Goal: Task Accomplishment & Management: Use online tool/utility

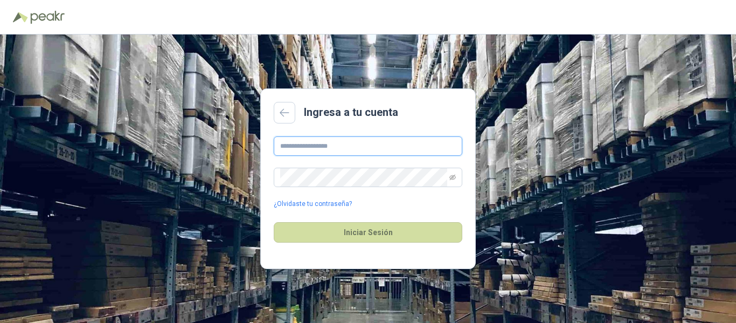
click at [331, 149] on input "text" at bounding box center [368, 145] width 189 height 19
type input "**********"
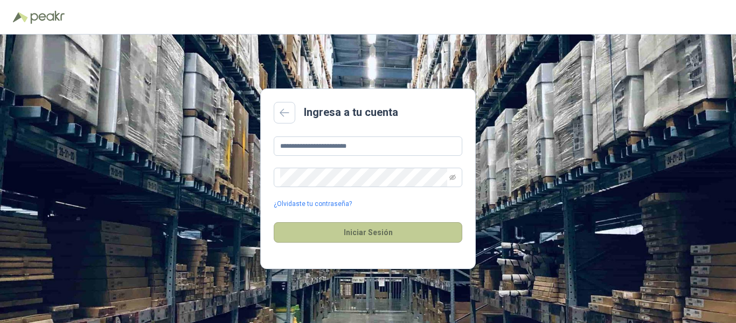
click at [390, 231] on button "Iniciar Sesión" at bounding box center [368, 232] width 189 height 20
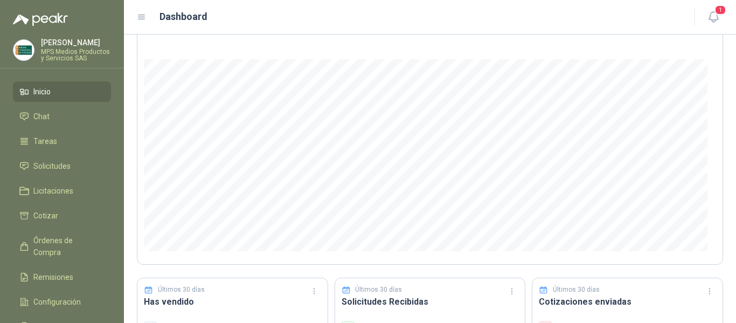
scroll to position [162, 0]
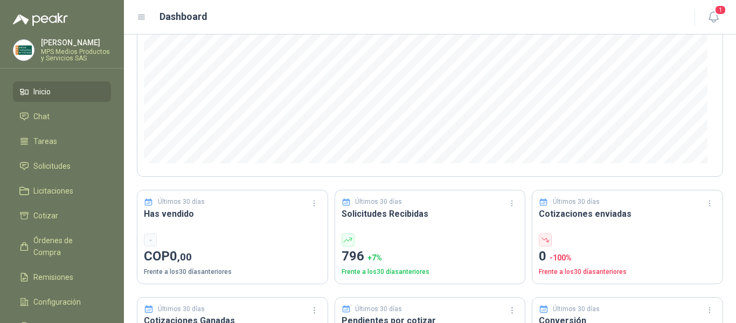
click at [66, 161] on span "Solicitudes" at bounding box center [51, 166] width 37 height 12
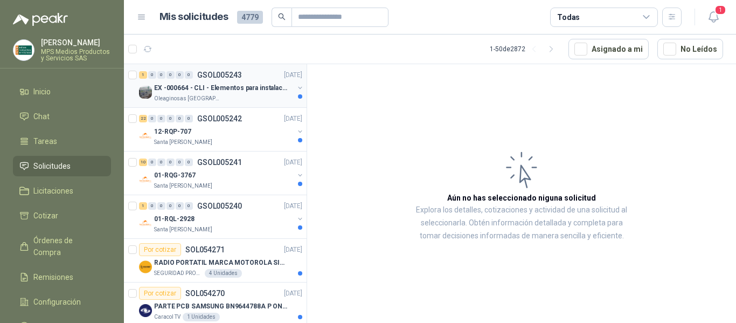
click at [227, 98] on div "Oleaginosas [GEOGRAPHIC_DATA][PERSON_NAME]" at bounding box center [224, 98] width 140 height 9
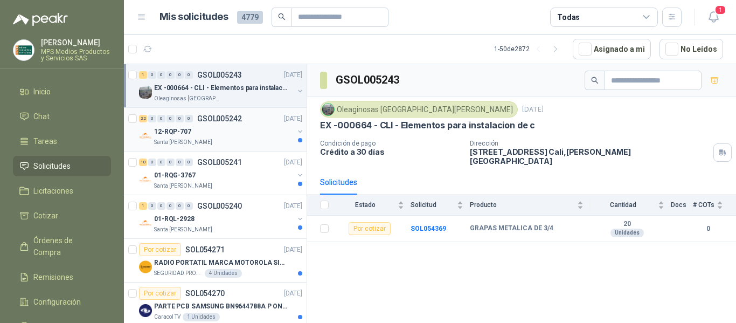
click at [230, 142] on div "Santa [PERSON_NAME]" at bounding box center [224, 142] width 140 height 9
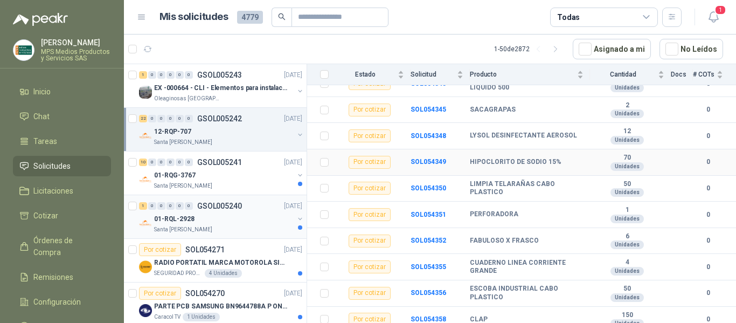
scroll to position [458, 0]
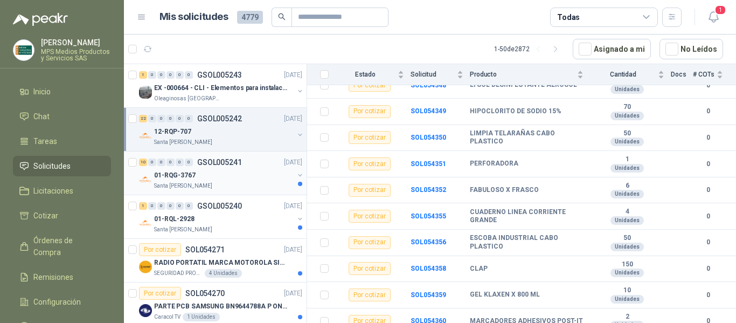
click at [220, 183] on div "Santa [PERSON_NAME]" at bounding box center [224, 186] width 140 height 9
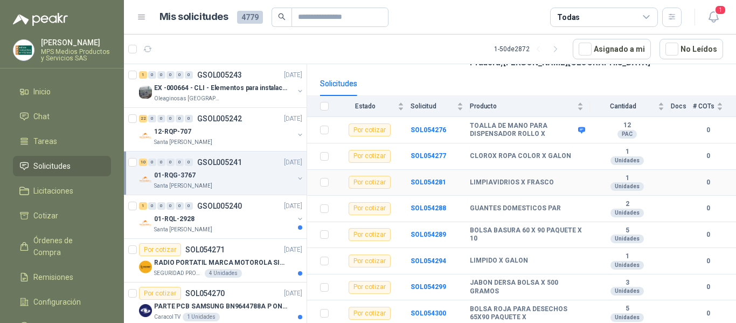
scroll to position [151, 0]
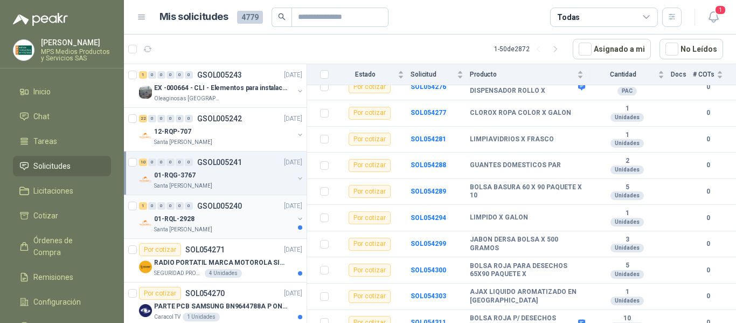
click at [230, 221] on div "01-RQL-2928" at bounding box center [224, 218] width 140 height 13
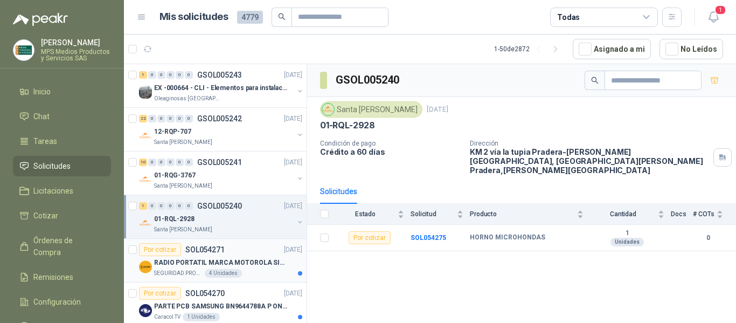
scroll to position [54, 0]
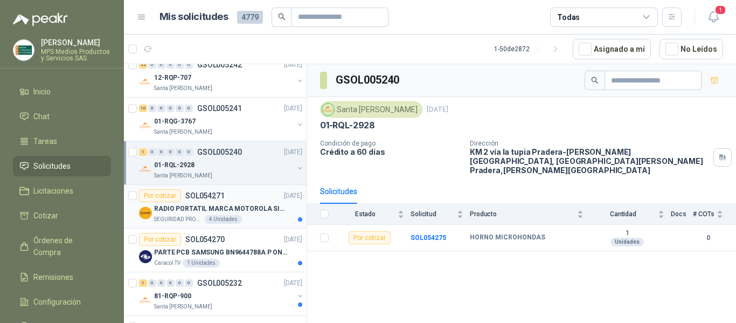
click at [268, 210] on p "RADIO PORTATIL MARCA MOTOROLA SIN PANTALLA CON GPS, INCLUYE: ANTENA, BATERIA, C…" at bounding box center [221, 209] width 134 height 10
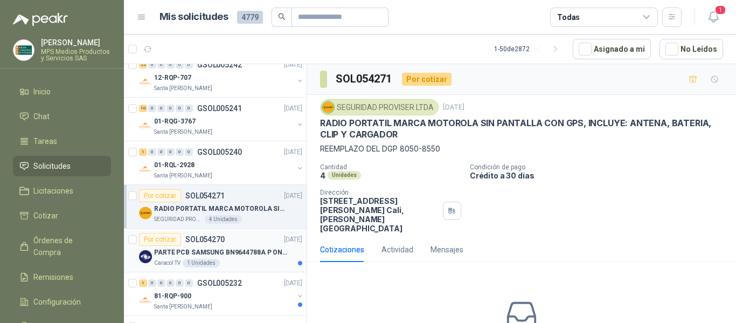
scroll to position [108, 0]
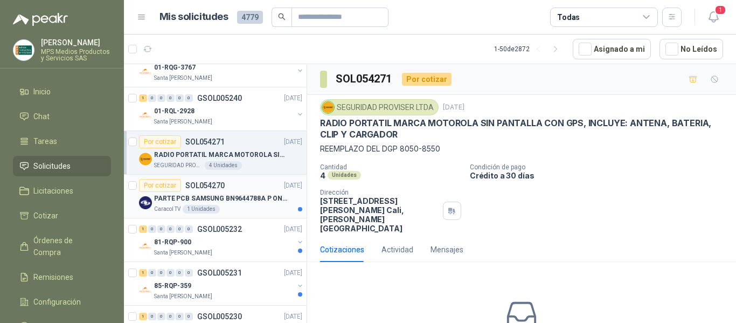
click at [242, 202] on p "PARTE PCB SAMSUNG BN9644788A P ONECONNE" at bounding box center [221, 198] width 134 height 10
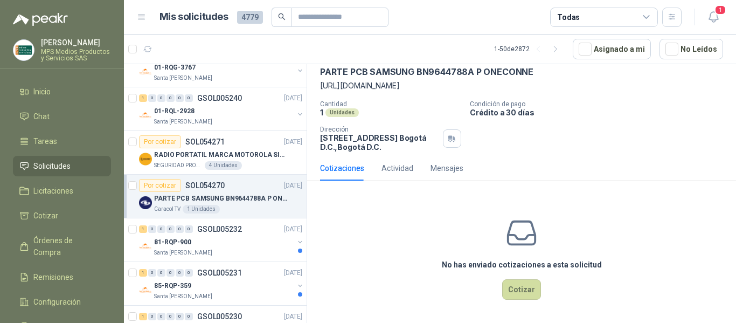
scroll to position [52, 0]
click at [255, 241] on div "81-RQP-900" at bounding box center [224, 241] width 140 height 13
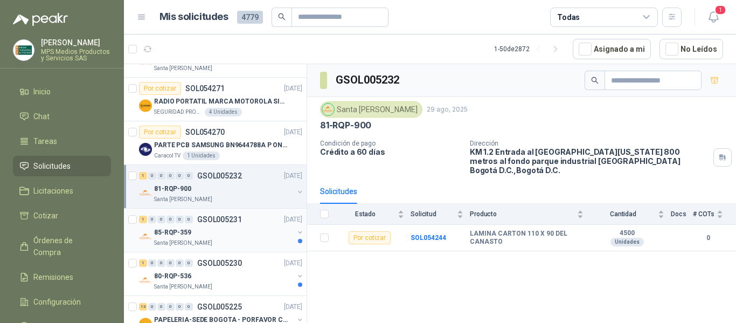
scroll to position [162, 0]
click at [219, 232] on div "85-RQP-359" at bounding box center [224, 231] width 140 height 13
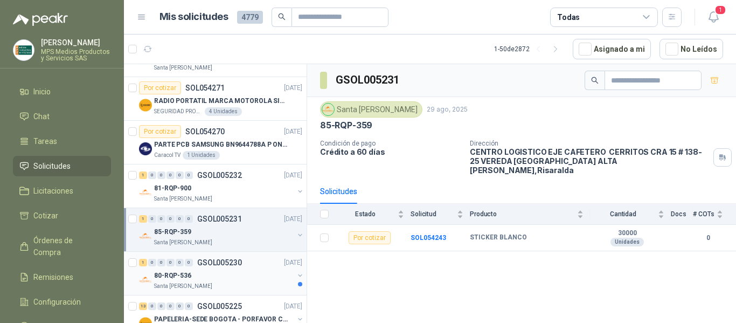
click at [238, 279] on div "80-RQP-536" at bounding box center [224, 275] width 140 height 13
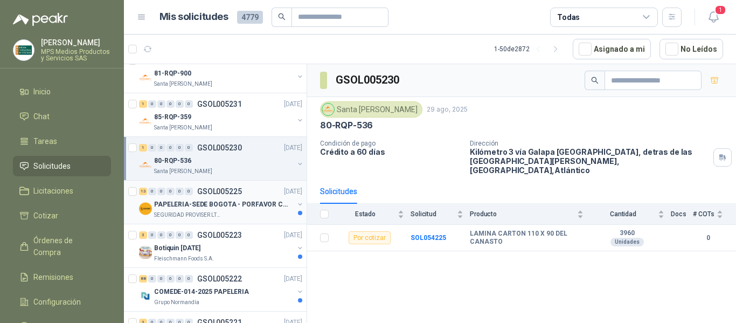
scroll to position [269, 0]
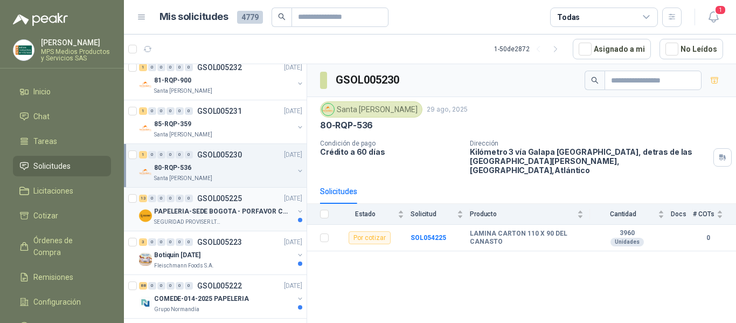
click at [252, 211] on p "PAPELERIA-SEDE BOGOTA - PORFAVOR CTZ COMPLETO" at bounding box center [221, 211] width 134 height 10
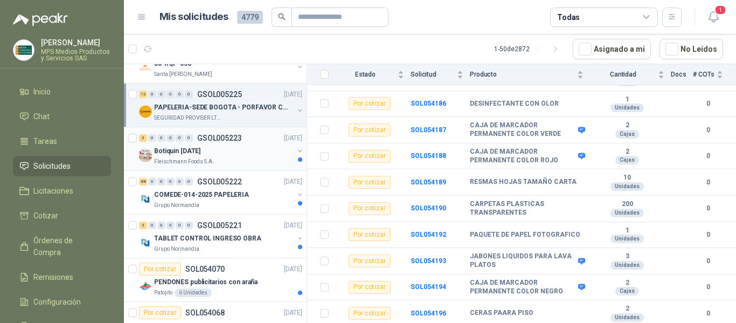
scroll to position [377, 0]
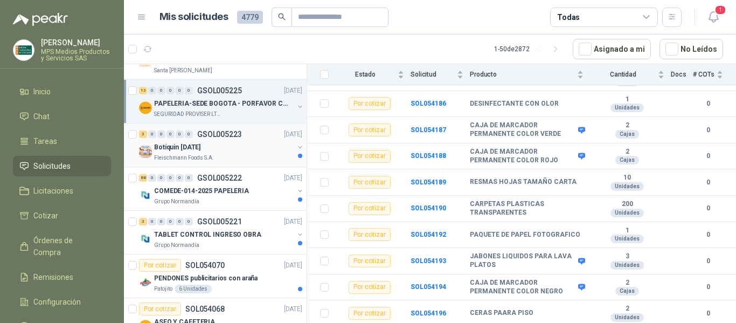
click at [218, 150] on div "Botiquin [DATE]" at bounding box center [224, 147] width 140 height 13
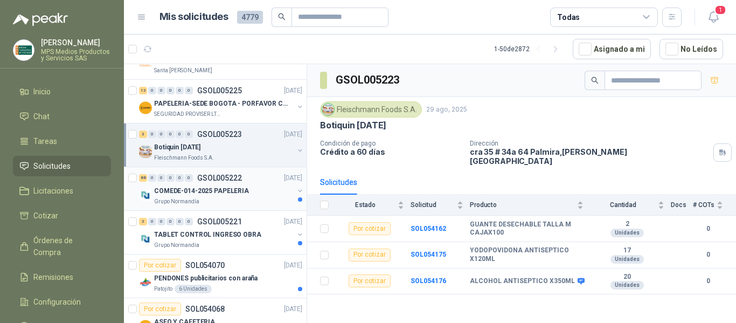
click at [261, 197] on div "COMEDE-014-2025 PAPELERIA" at bounding box center [224, 190] width 140 height 13
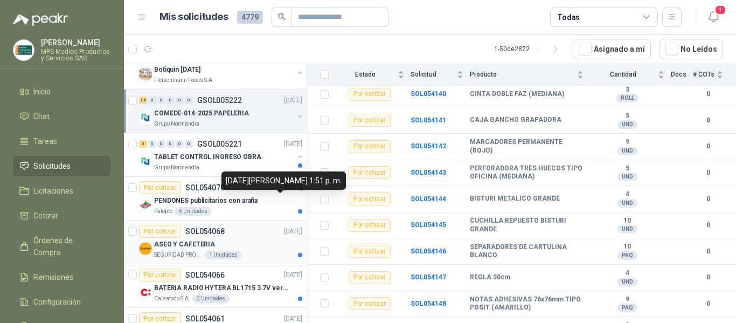
scroll to position [377, 0]
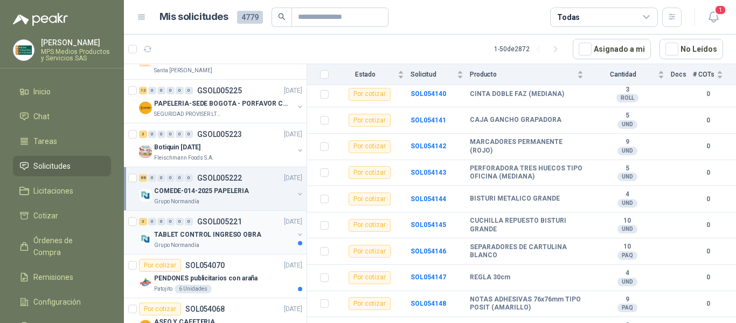
click at [246, 233] on p "TABLET CONTROL INGRESO OBRA" at bounding box center [207, 235] width 107 height 10
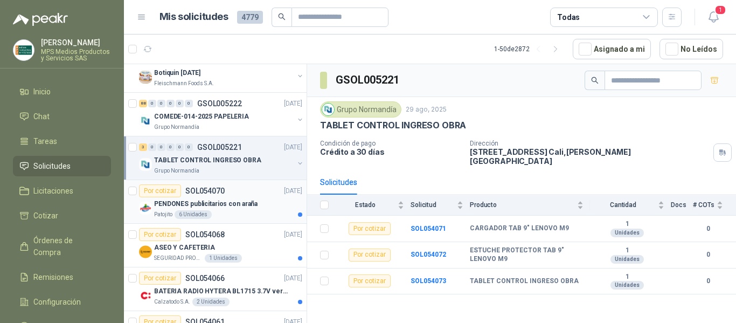
scroll to position [485, 0]
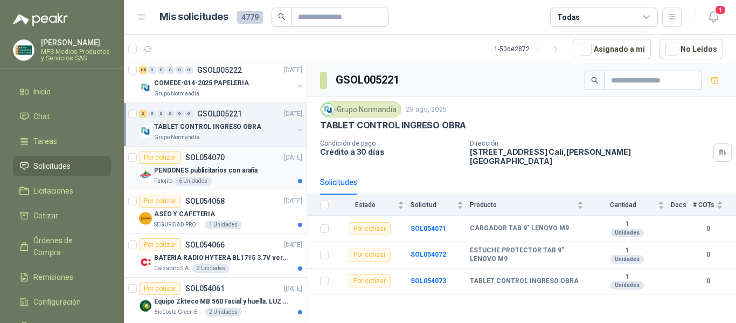
click at [228, 172] on p "PENDONES publicitarios con araña" at bounding box center [205, 170] width 103 height 10
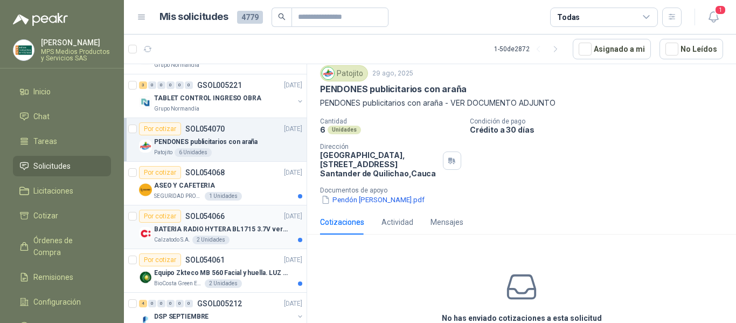
scroll to position [539, 0]
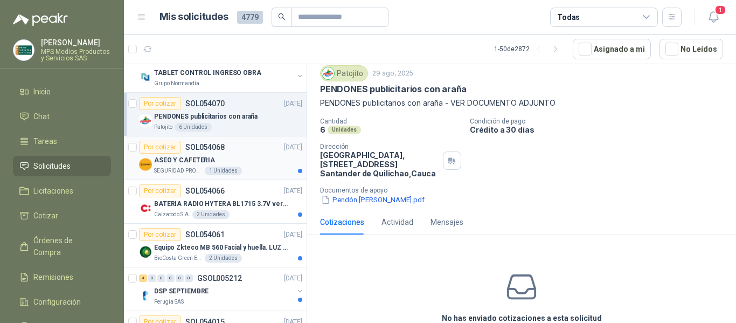
click at [260, 155] on div "ASEO Y CAFETERIA" at bounding box center [228, 160] width 148 height 13
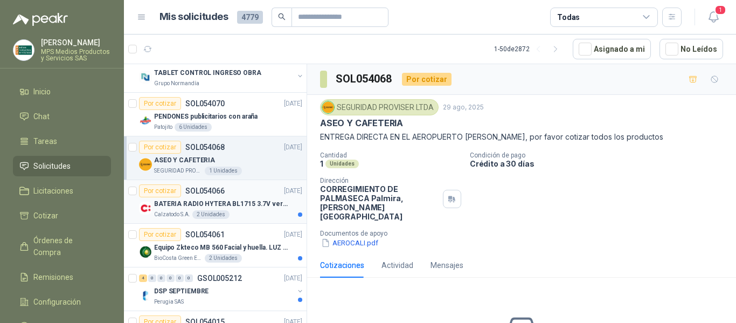
click at [221, 187] on p "SOL054066" at bounding box center [204, 191] width 39 height 8
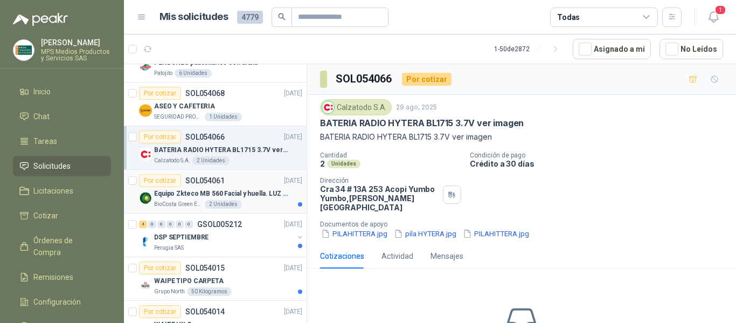
scroll to position [647, 0]
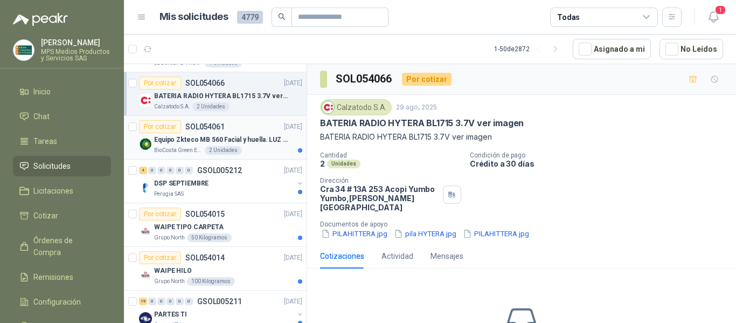
click at [238, 144] on p "Equipo Zkteco MB 560 Facial y huella. LUZ VISIBLE" at bounding box center [221, 140] width 134 height 10
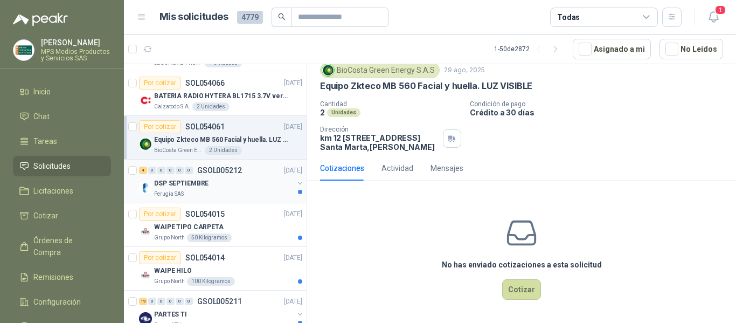
scroll to position [701, 0]
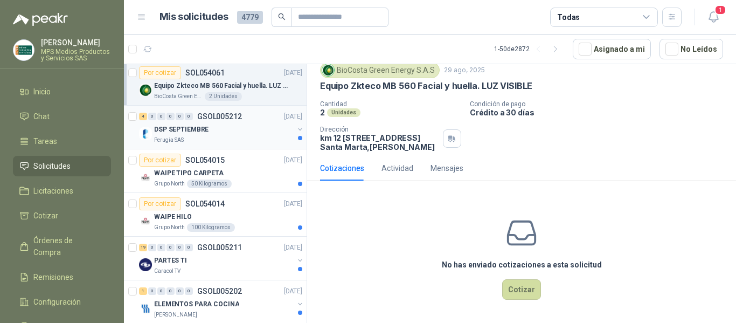
click at [232, 123] on div "DSP SEPTIEMBRE" at bounding box center [224, 129] width 140 height 13
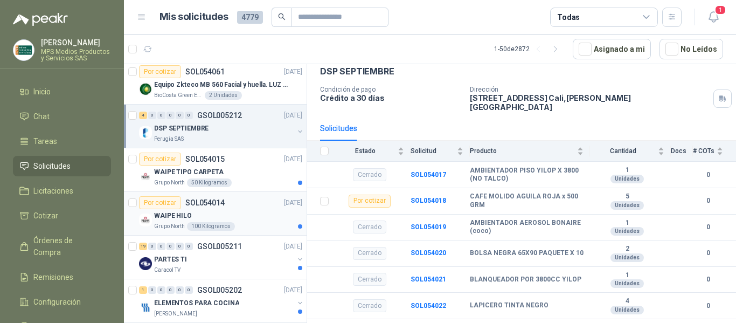
scroll to position [701, 0]
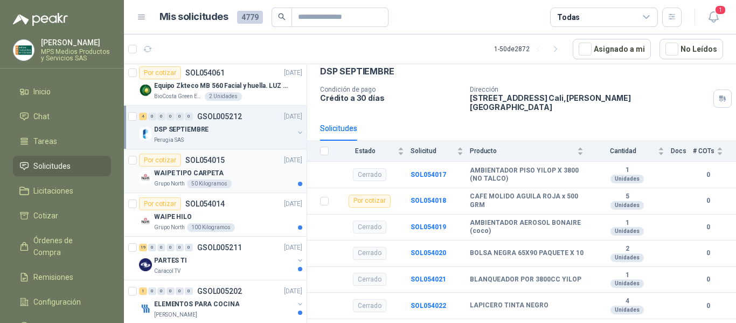
click at [255, 172] on div "WAIPE TIPO CARPETA" at bounding box center [228, 173] width 148 height 13
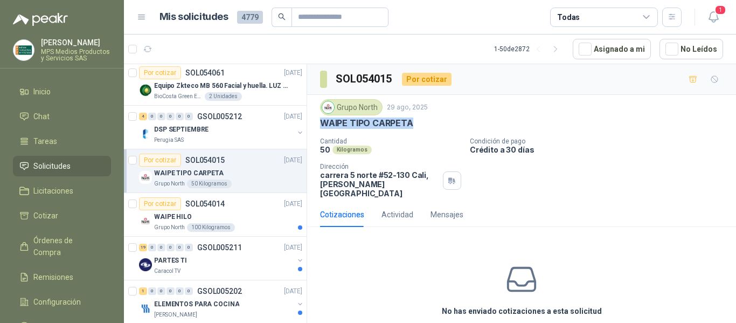
drag, startPoint x: 321, startPoint y: 124, endPoint x: 418, endPoint y: 124, distance: 97.0
click at [445, 124] on div "WAIPE TIPO CARPETA" at bounding box center [521, 122] width 403 height 11
copy p "WAIPE TIPO CARPETA"
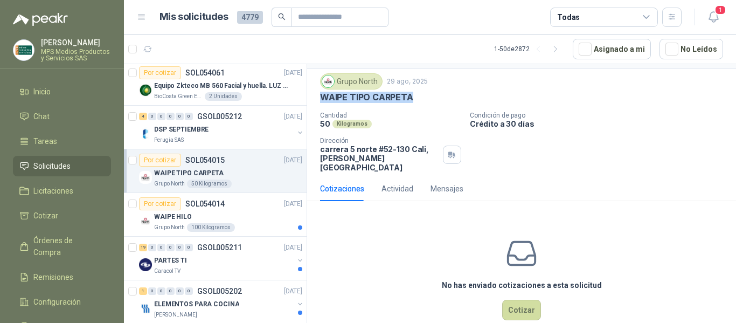
scroll to position [38, 0]
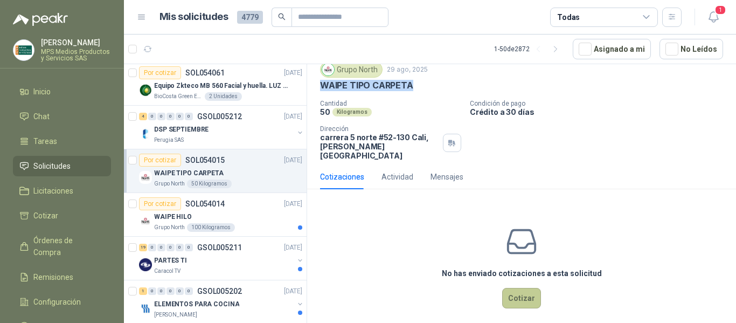
click at [524, 288] on button "Cotizar" at bounding box center [521, 298] width 39 height 20
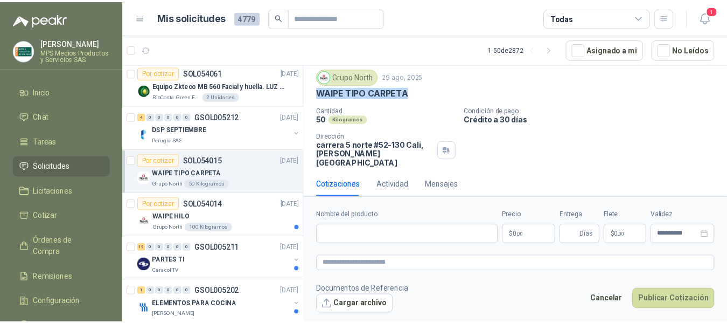
scroll to position [30, 0]
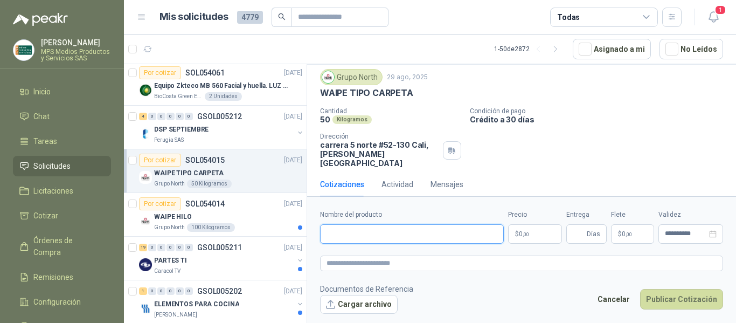
click at [401, 230] on input "Nombre del producto" at bounding box center [412, 233] width 184 height 19
type input "*"
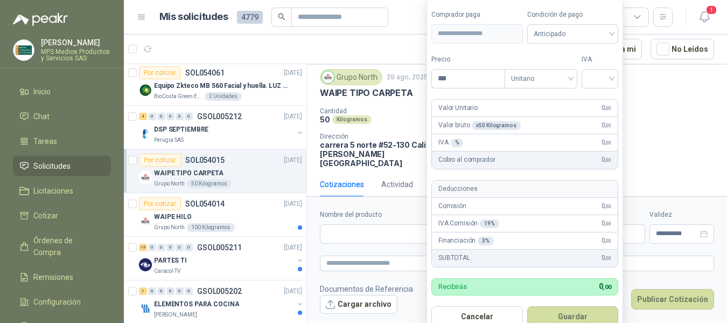
click at [527, 235] on body "[PERSON_NAME] MPS Medios Productos y Servicios SAS Inicio Chat Tareas Solicitud…" at bounding box center [363, 161] width 727 height 323
click at [527, 235] on div "Financiación 3 % 0 ,00" at bounding box center [525, 240] width 186 height 17
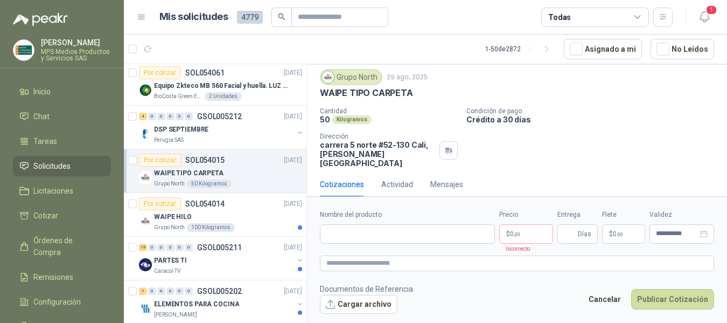
click at [678, 119] on p "Crédito a 30 días" at bounding box center [595, 119] width 257 height 9
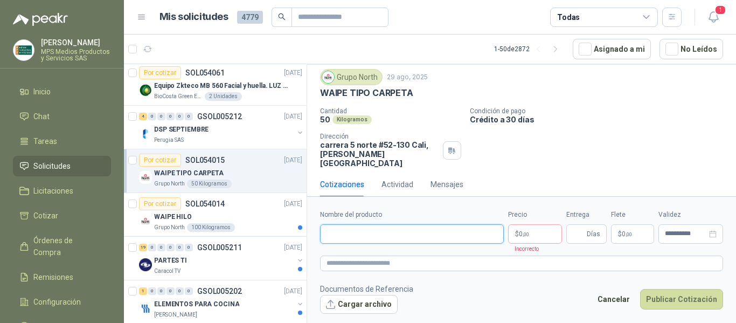
click at [356, 227] on input "Nombre del producto" at bounding box center [412, 233] width 184 height 19
type input "**********"
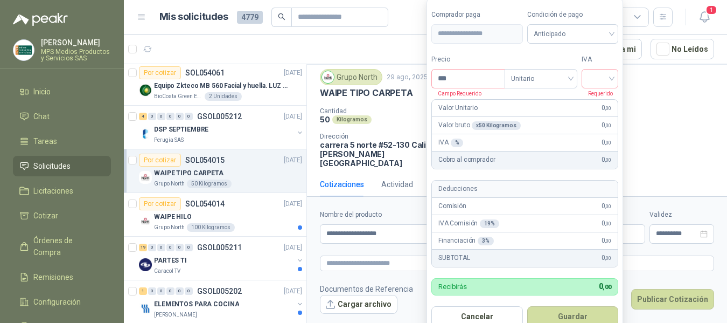
click at [521, 232] on body "[PERSON_NAME] MPS Medios Productos y Servicios SAS Inicio Chat Tareas Solicitud…" at bounding box center [363, 161] width 727 height 323
click at [451, 77] on input "***" at bounding box center [468, 79] width 73 height 18
type input "********"
click at [612, 77] on input "search" at bounding box center [600, 78] width 24 height 16
click at [604, 97] on div "19%" at bounding box center [603, 101] width 20 height 12
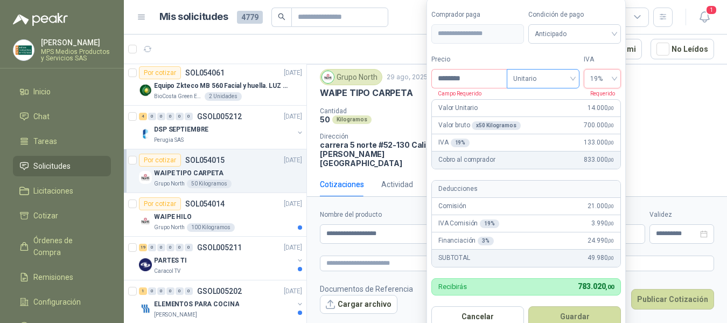
click at [573, 75] on span "Unitario" at bounding box center [544, 79] width 60 height 16
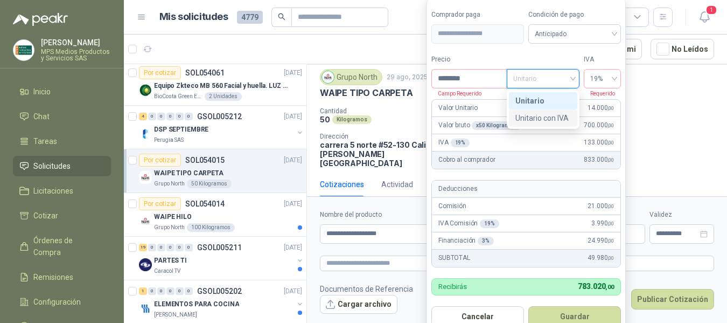
click at [555, 117] on div "Unitario con IVA" at bounding box center [544, 118] width 56 height 12
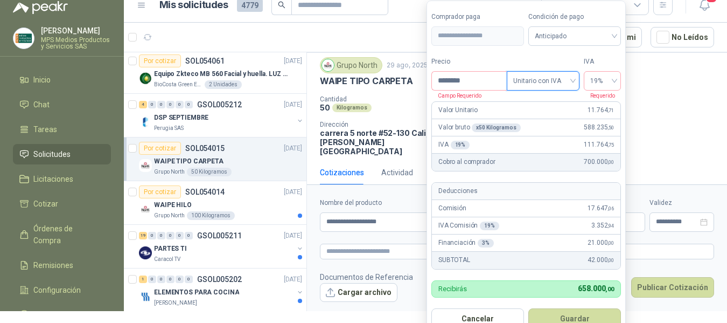
scroll to position [15, 0]
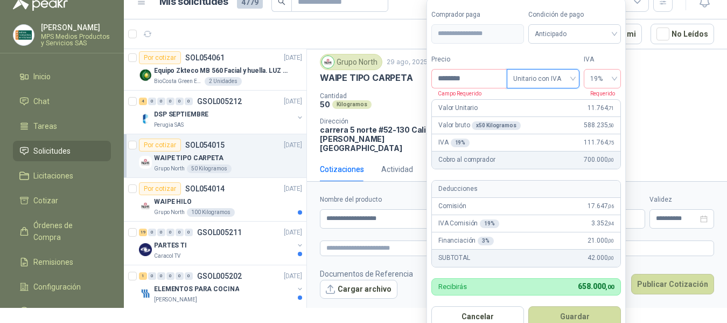
click at [676, 77] on div "WAIPE TIPO CARPETA" at bounding box center [517, 77] width 394 height 11
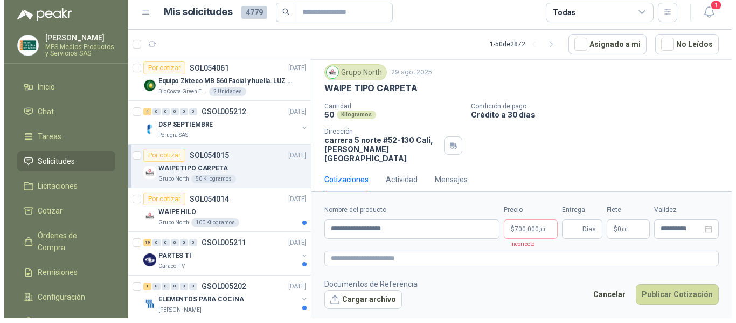
scroll to position [0, 0]
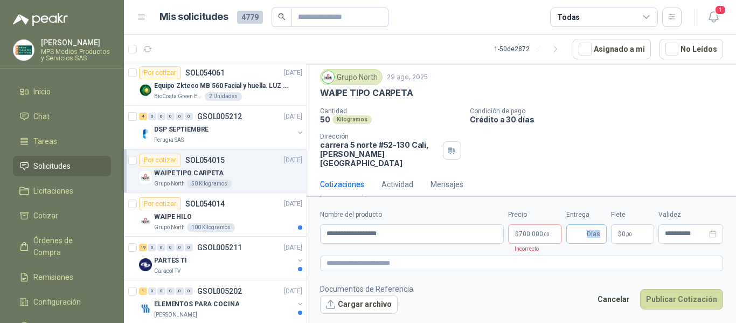
drag, startPoint x: 587, startPoint y: 233, endPoint x: 605, endPoint y: 233, distance: 17.8
click at [605, 233] on span "Días" at bounding box center [586, 233] width 40 height 19
type input "*"
click at [639, 243] on form "**********" at bounding box center [521, 261] width 429 height 130
click at [626, 231] on span "0 ,00" at bounding box center [627, 234] width 10 height 6
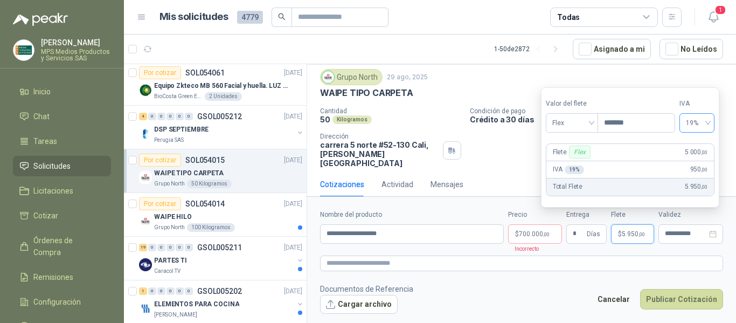
click at [708, 119] on span "19%" at bounding box center [697, 123] width 22 height 16
type input "*******"
click at [699, 141] on div "19%" at bounding box center [702, 146] width 17 height 12
click at [639, 247] on form "**********" at bounding box center [521, 261] width 429 height 130
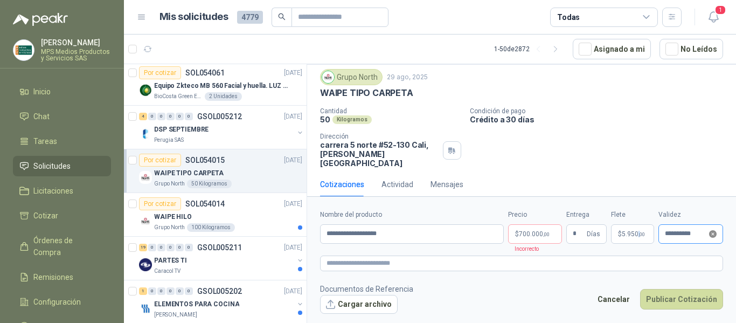
click at [712, 233] on icon "close-circle" at bounding box center [713, 234] width 8 height 8
click at [712, 232] on div at bounding box center [691, 234] width 52 height 8
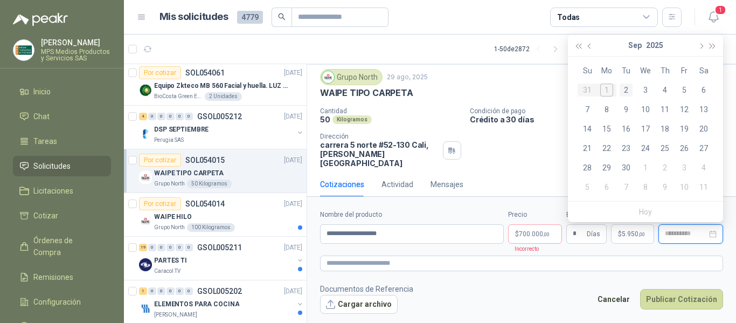
type input "**********"
click at [605, 130] on div "15" at bounding box center [606, 128] width 13 height 13
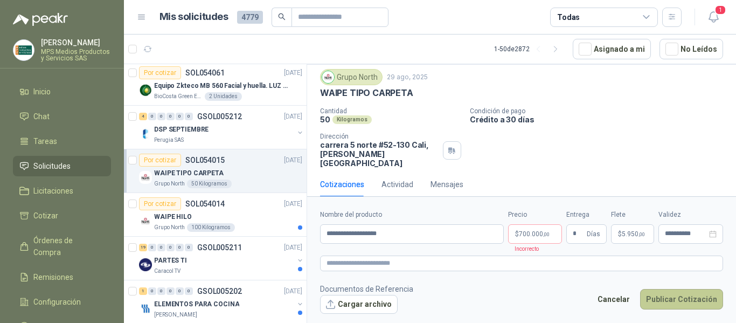
click at [658, 300] on button "Publicar Cotización" at bounding box center [681, 299] width 83 height 20
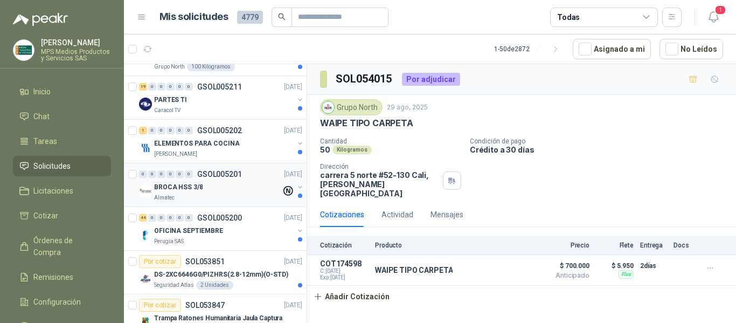
scroll to position [862, 0]
click at [239, 189] on div "BROCA HSS 3/8" at bounding box center [217, 185] width 127 height 13
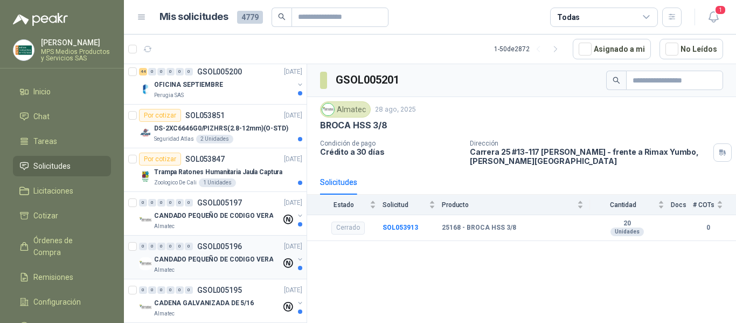
scroll to position [1024, 0]
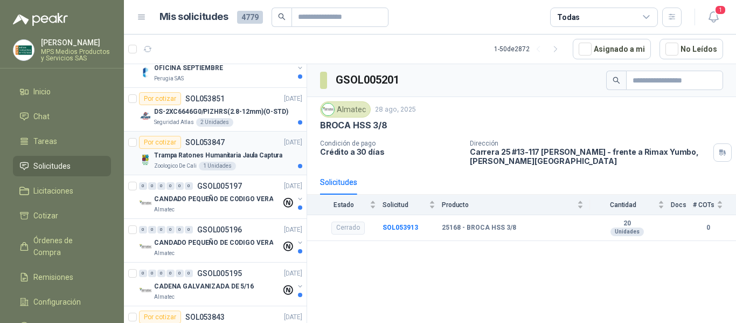
click at [251, 163] on div "Zoologico De Cali 1 Unidades" at bounding box center [228, 166] width 148 height 9
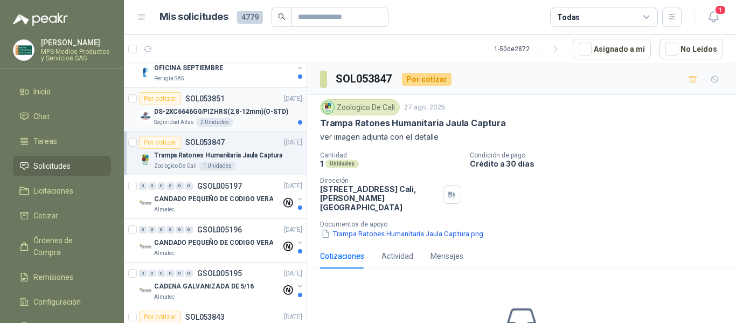
click at [205, 114] on p "DS-2XC6646G0/PIZHRS(2.8-12mm)(O-STD)" at bounding box center [221, 112] width 134 height 10
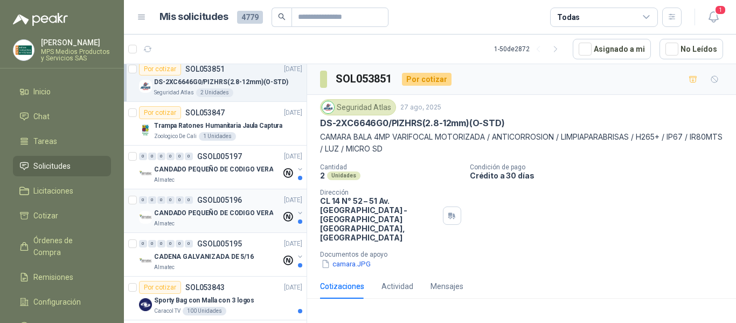
scroll to position [1078, 0]
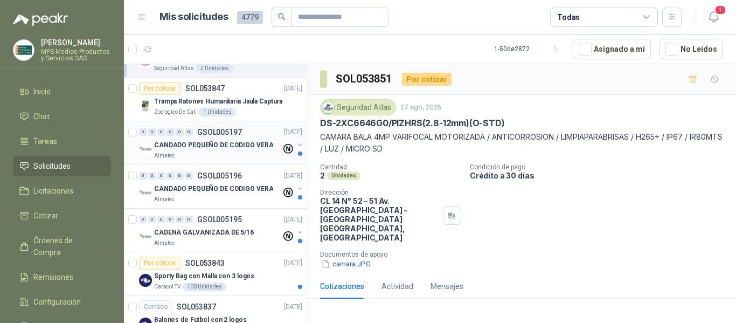
click at [211, 154] on div "Almatec" at bounding box center [217, 155] width 127 height 9
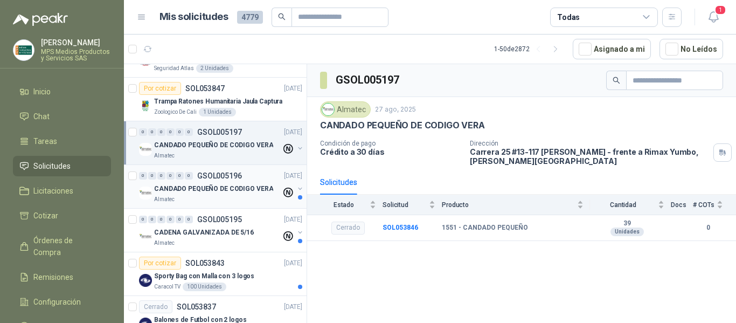
click at [239, 193] on p "CANDADO PEQUEÑO DE CODIGO VERA" at bounding box center [213, 189] width 119 height 10
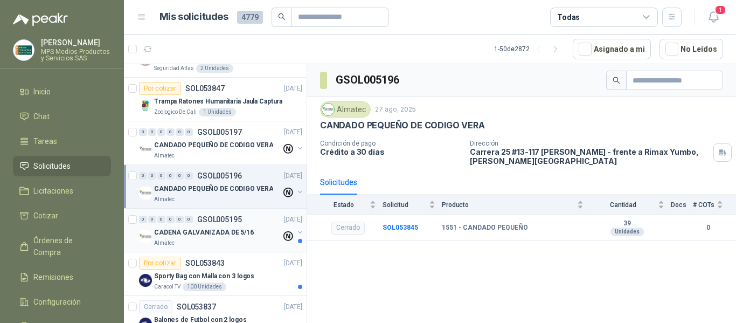
click at [214, 239] on div "Almatec" at bounding box center [217, 243] width 127 height 9
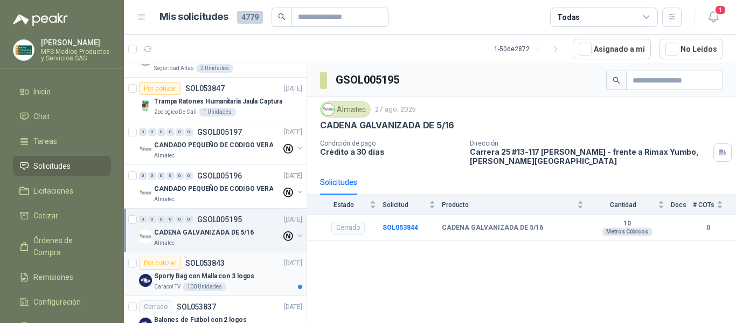
click at [216, 275] on p "Sporty Bag con Malla con 3 logos" at bounding box center [204, 276] width 100 height 10
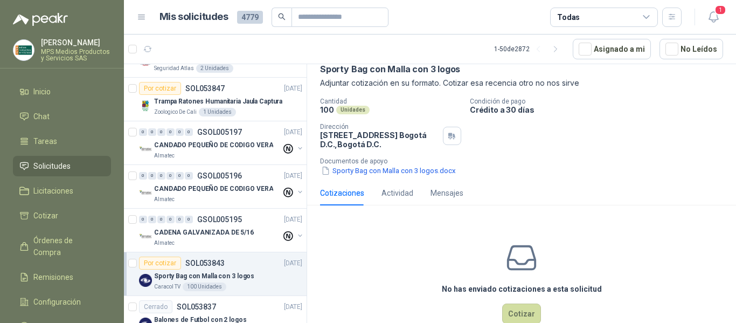
scroll to position [79, 0]
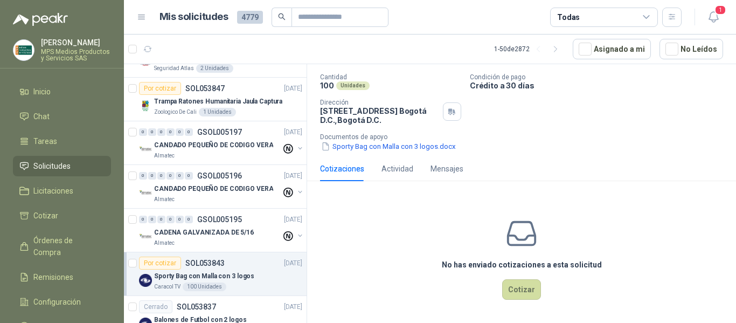
click at [210, 283] on div "100 Unidades" at bounding box center [205, 286] width 44 height 9
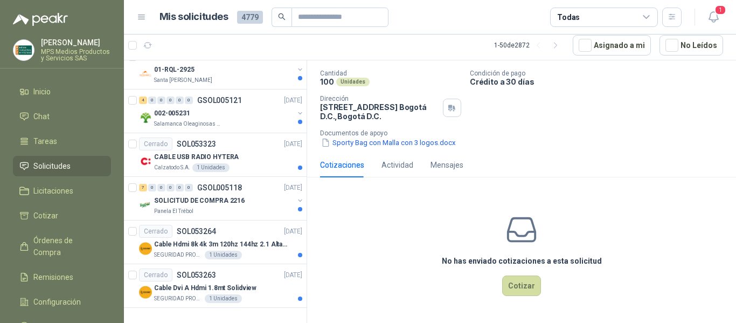
scroll to position [1944, 0]
click at [249, 151] on div "CABLE USB RADIO HYTERA" at bounding box center [228, 156] width 148 height 13
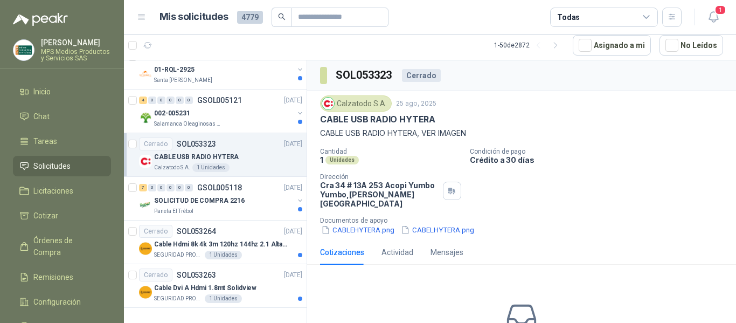
scroll to position [49, 0]
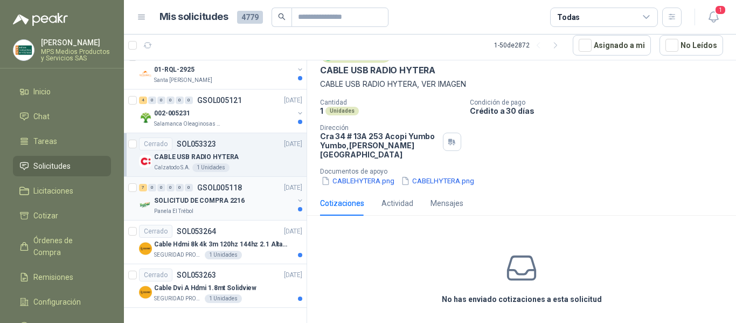
click at [241, 194] on div "SOLICITUD DE COMPRA 2216" at bounding box center [224, 200] width 140 height 13
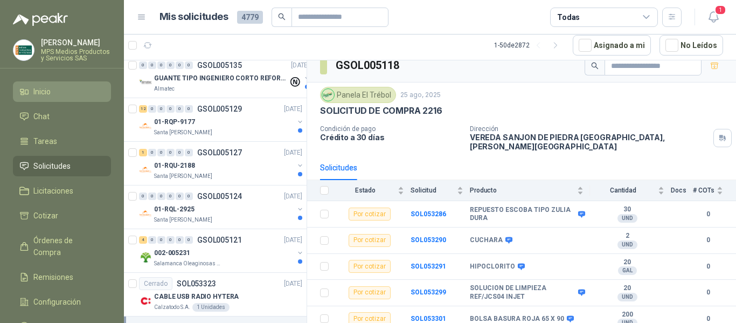
scroll to position [1782, 0]
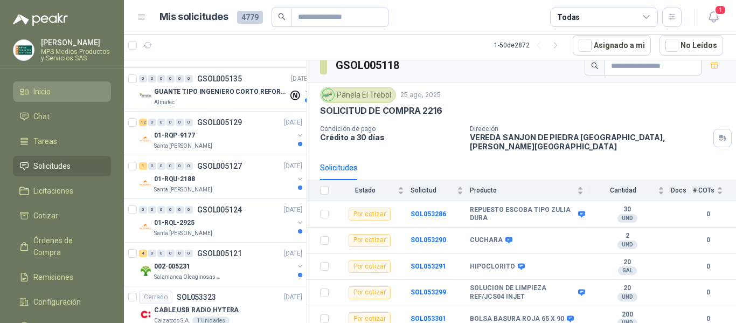
click at [46, 92] on span "Inicio" at bounding box center [41, 92] width 17 height 12
